Goal: Information Seeking & Learning: Learn about a topic

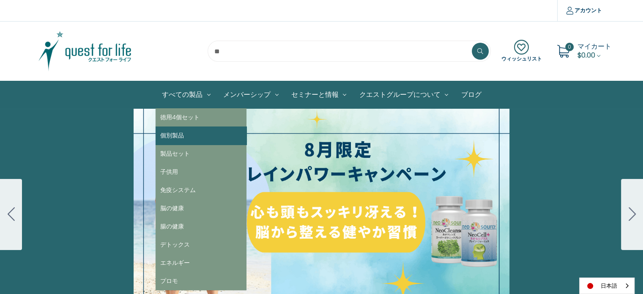
click at [180, 137] on link "個別製品" at bounding box center [201, 135] width 91 height 18
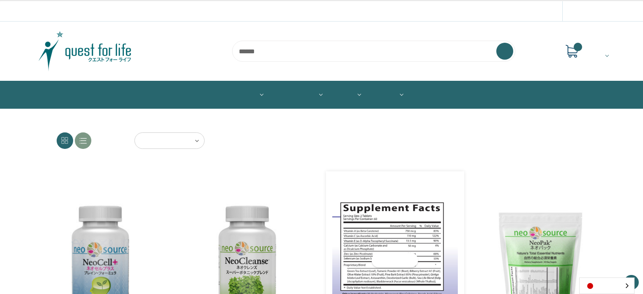
scroll to position [211, 0]
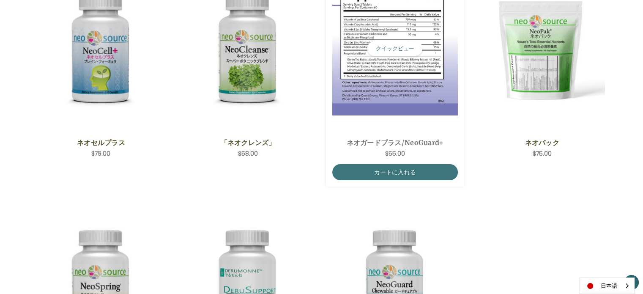
click at [368, 106] on img "NeoGuard Plus,$55.00\a" at bounding box center [395, 49] width 126 height 134
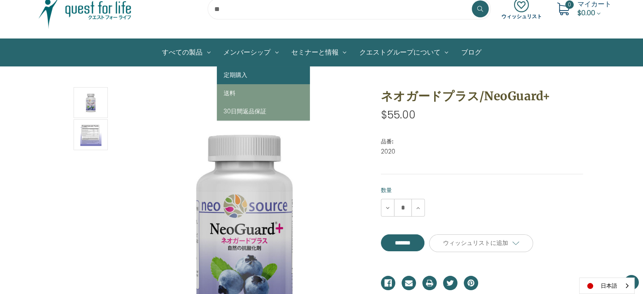
scroll to position [127, 0]
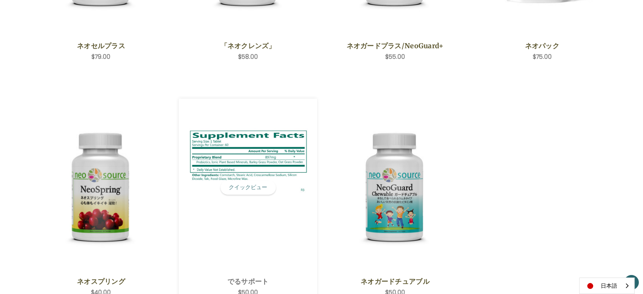
scroll to position [338, 0]
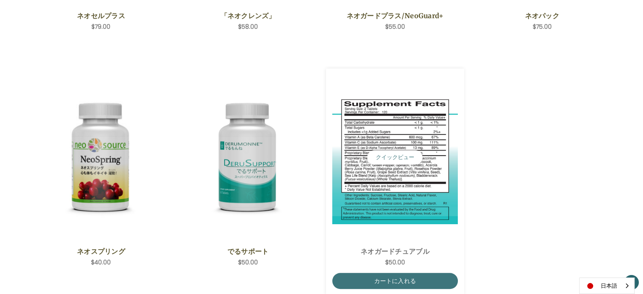
click at [389, 208] on img "NeoGuard Chewable,$50.00\a" at bounding box center [395, 157] width 126 height 134
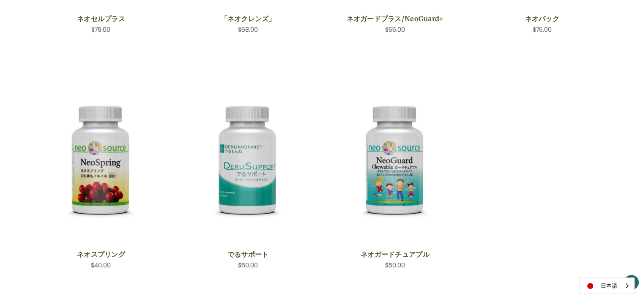
scroll to position [211, 0]
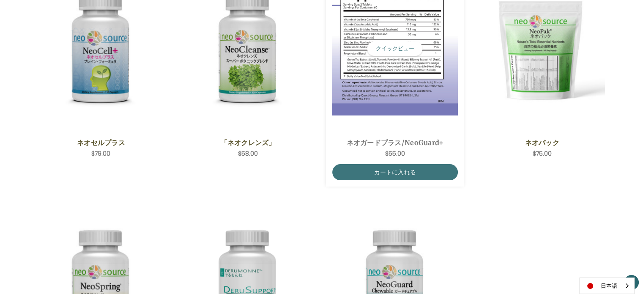
click at [401, 81] on img "NeoGuard Plus,$55.00\a" at bounding box center [395, 49] width 126 height 134
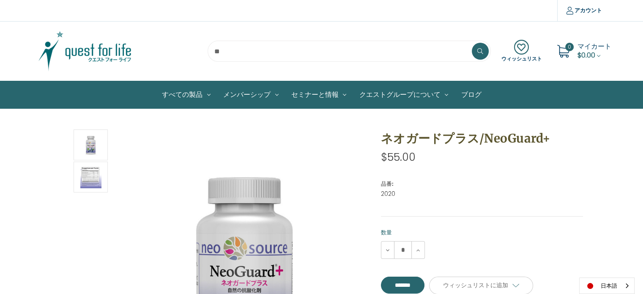
click at [105, 50] on img at bounding box center [85, 51] width 106 height 42
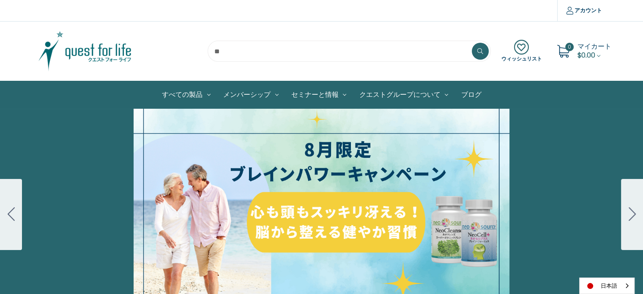
click at [333, 192] on div "細胞プロテクトセット 通常188ドル セール価格160ドル $28 OFF 2025年4月1日～4月30日 12月１日〜23日 販売中" at bounding box center [321, 214] width 643 height 211
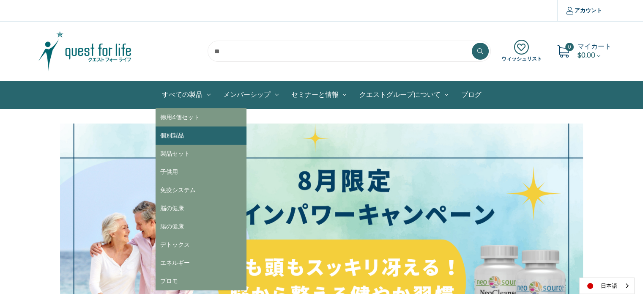
click at [191, 135] on link "個別製品" at bounding box center [201, 135] width 91 height 18
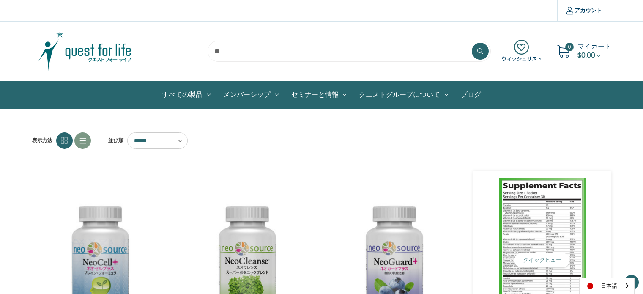
scroll to position [127, 0]
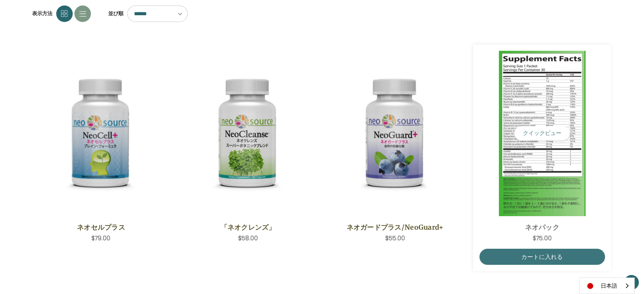
click at [530, 161] on img "NeoPak,$75.00\a" at bounding box center [542, 133] width 126 height 165
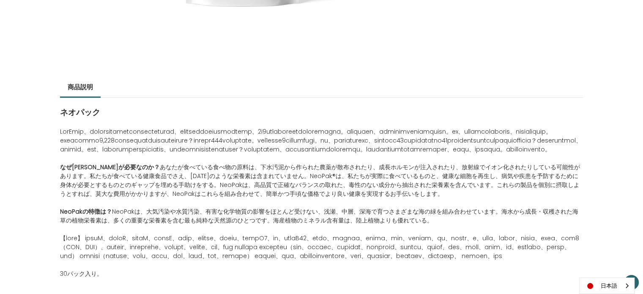
scroll to position [465, 0]
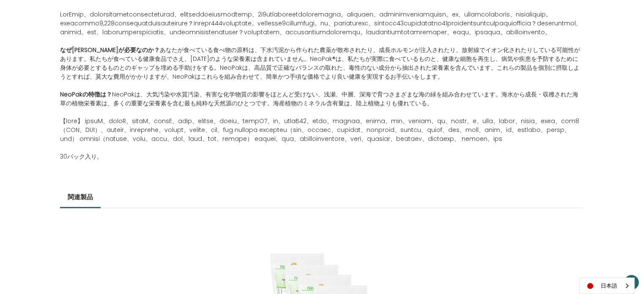
click at [333, 107] on span "NeoPakは、大気汚染や水質汚染、有害な化学物質の影響をほとんど受けない、浅瀬、中層、深海で育つさまざまな海の緑を組み合わせています。海水から成長・収穫され…" at bounding box center [319, 98] width 518 height 17
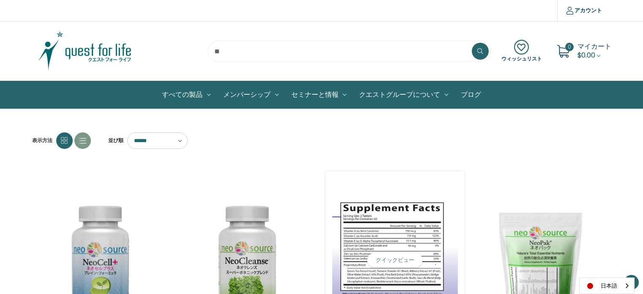
scroll to position [127, 0]
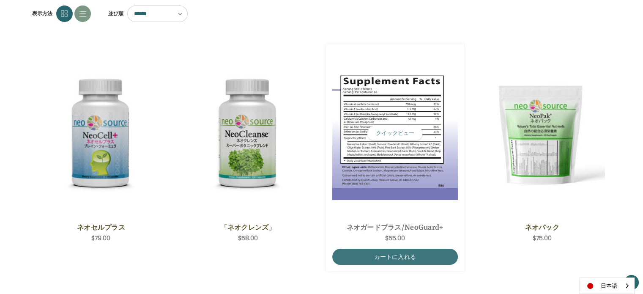
click at [405, 169] on img "NeoGuard Plus,$55.00\a" at bounding box center [395, 133] width 126 height 134
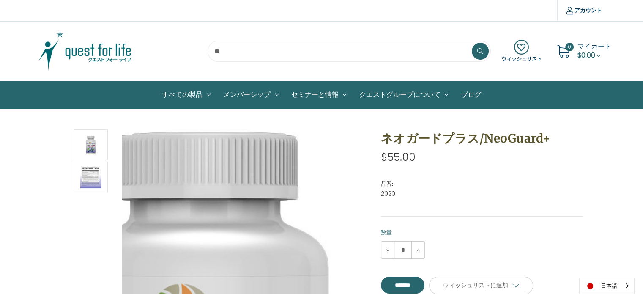
scroll to position [98, 0]
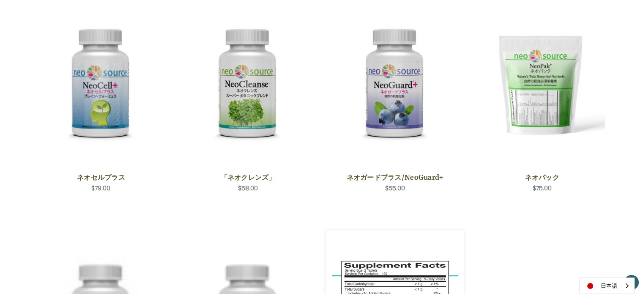
scroll to position [296, 0]
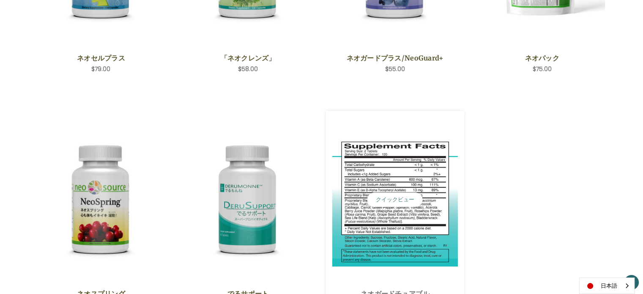
click at [397, 240] on img "NeoGuard Chewable,$50.00\a" at bounding box center [395, 200] width 126 height 134
